Goal: Find specific page/section: Find specific page/section

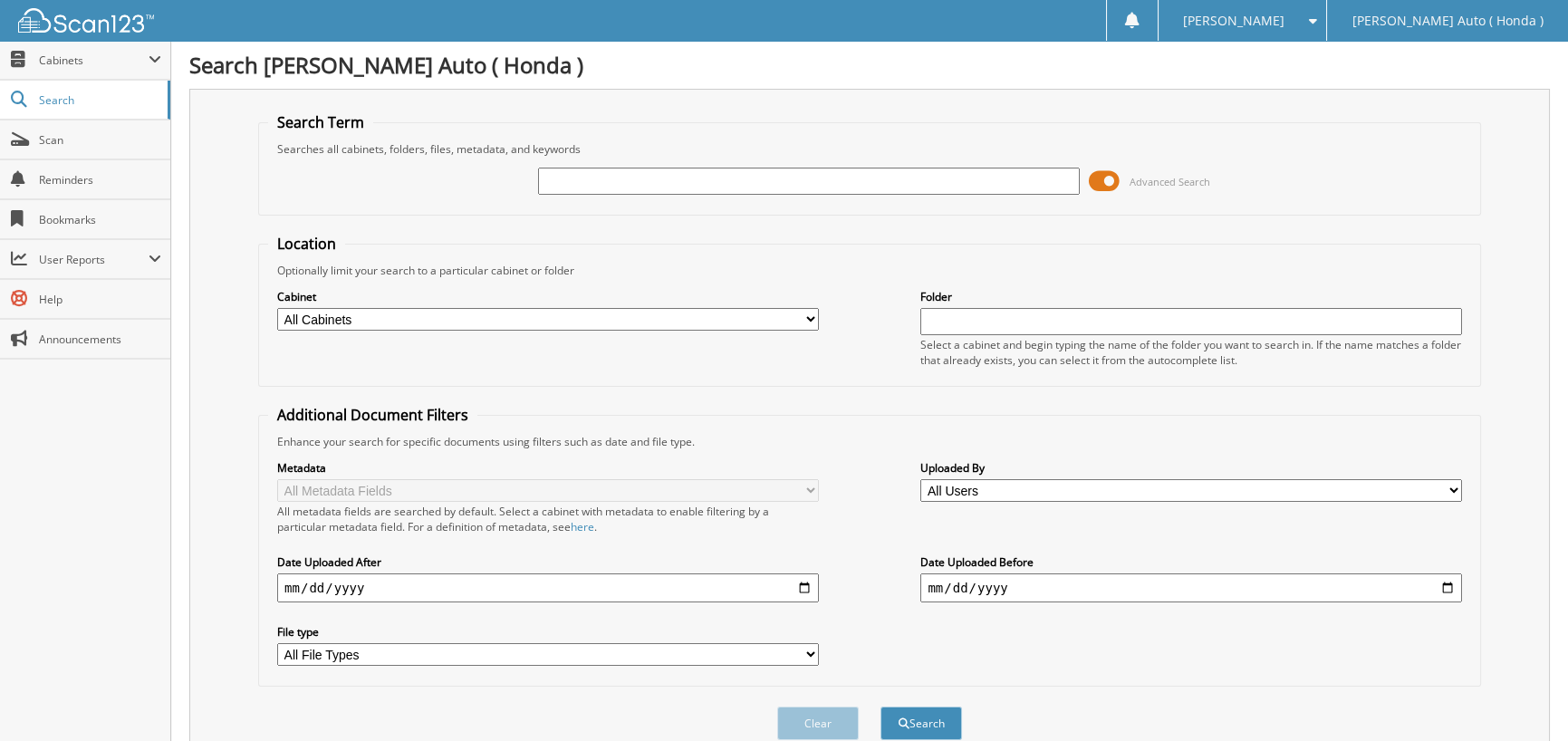
click at [612, 184] on input "text" at bounding box center [809, 182] width 541 height 27
click at [520, 318] on select "All Cabinets 2025 HONDA REPAIR ORDERS HONDA PARTS TICKETS HONDA REPAIR ORDERS N…" at bounding box center [548, 318] width 541 height 23
select select "49926"
click at [277, 308] on select "All Cabinets 2025 HONDA REPAIR ORDERS HONDA PARTS TICKETS HONDA REPAIR ORDERS N…" at bounding box center [548, 318] width 541 height 23
click at [591, 185] on input "text" at bounding box center [809, 182] width 541 height 27
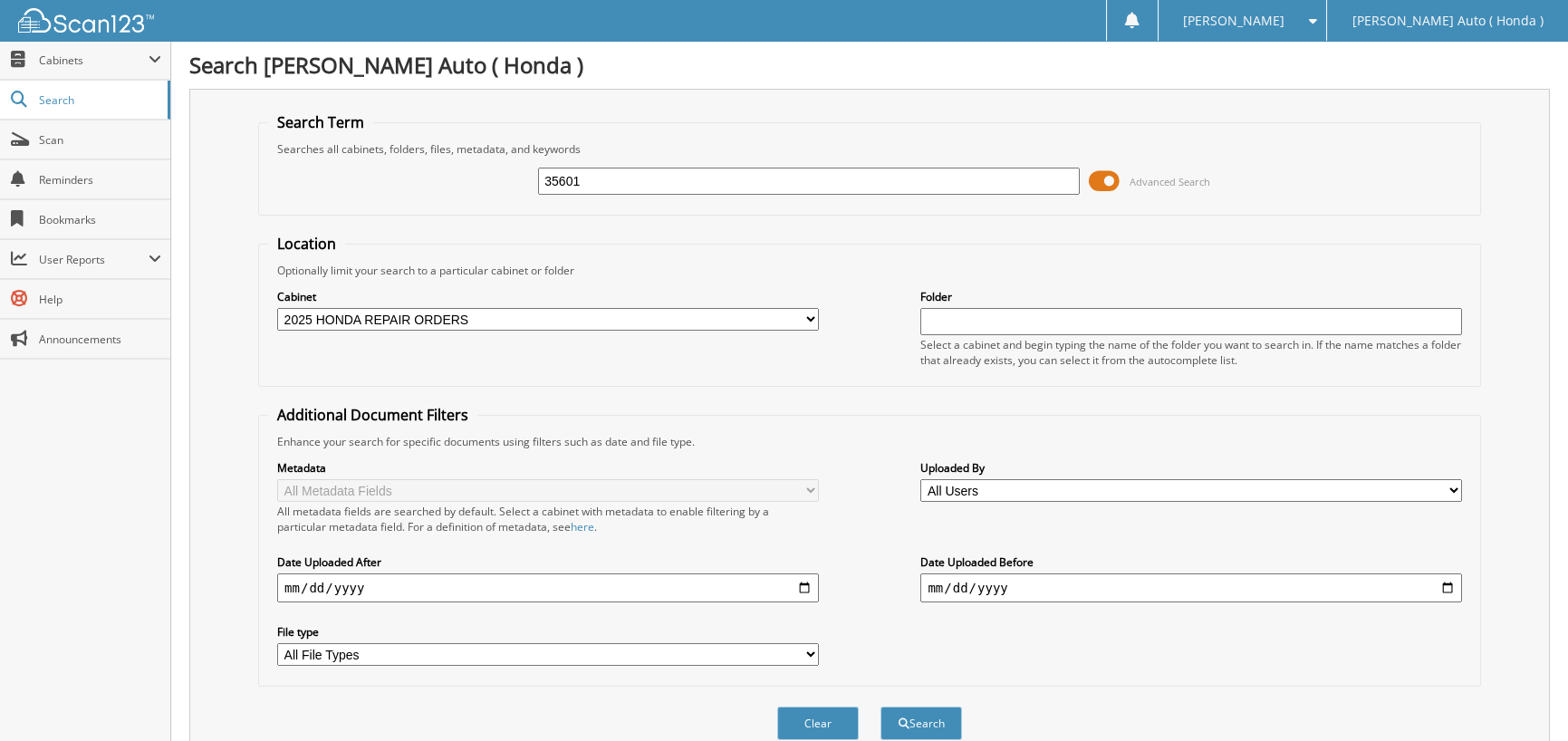
type input "35601"
click at [881, 706] on button "Search" at bounding box center [921, 723] width 81 height 34
click at [101, 137] on span "Scan" at bounding box center [100, 140] width 122 height 16
